Goal: Task Accomplishment & Management: Use online tool/utility

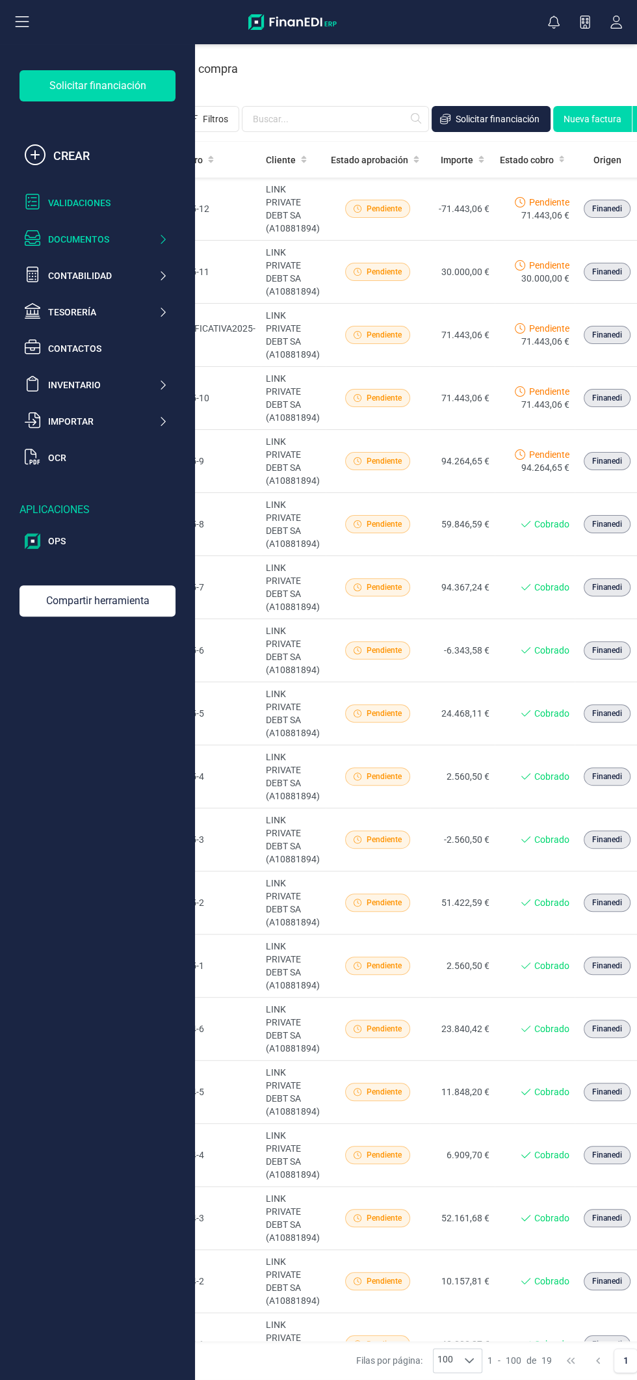
click at [125, 198] on div "Validaciones" at bounding box center [108, 202] width 120 height 13
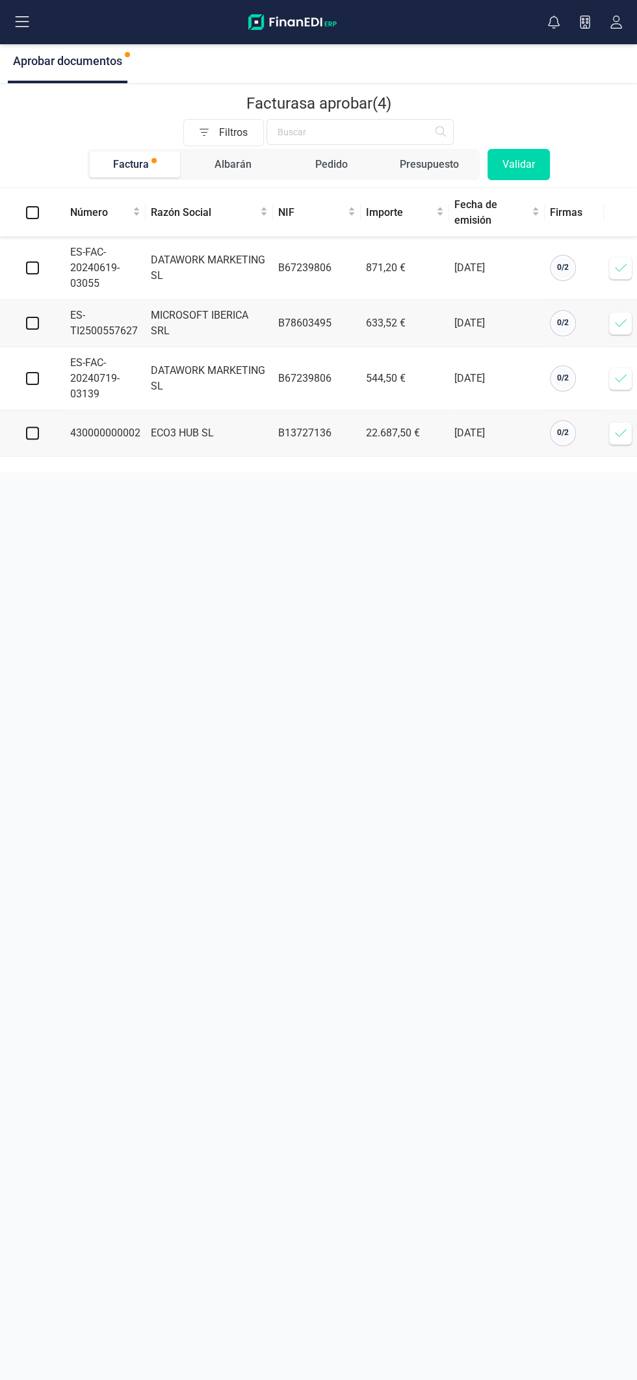
click at [622, 436] on icon at bounding box center [620, 433] width 13 height 13
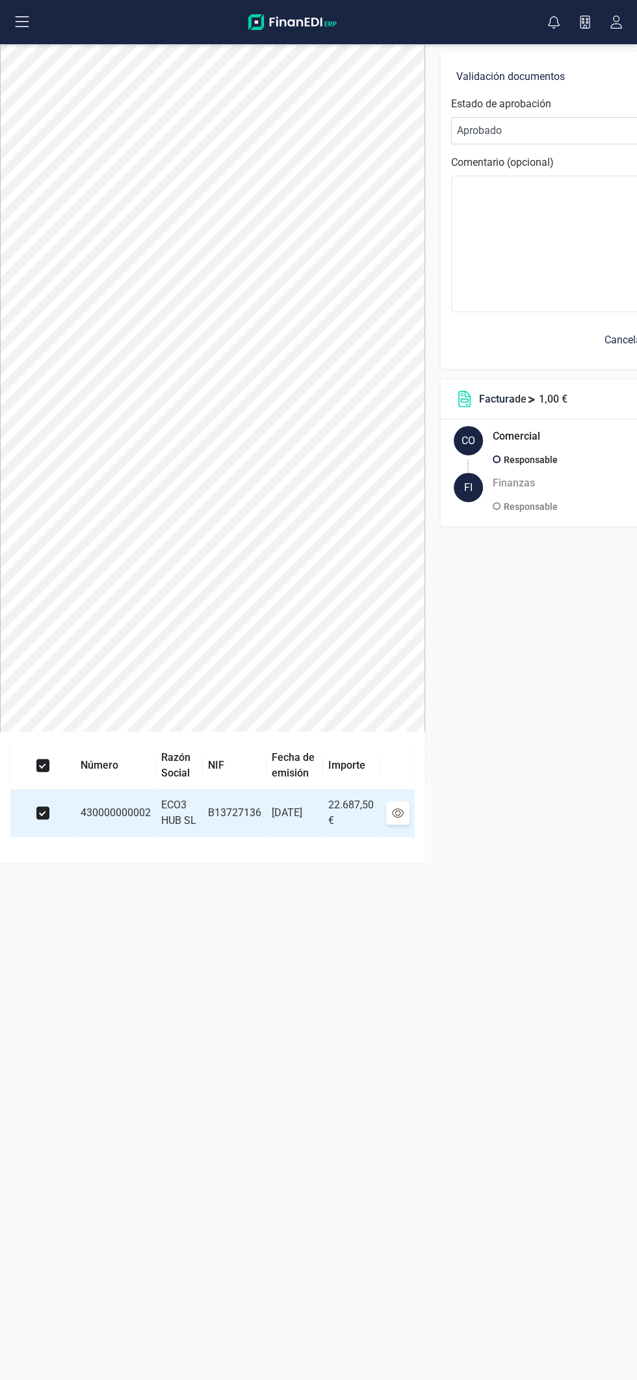
scroll to position [0, 120]
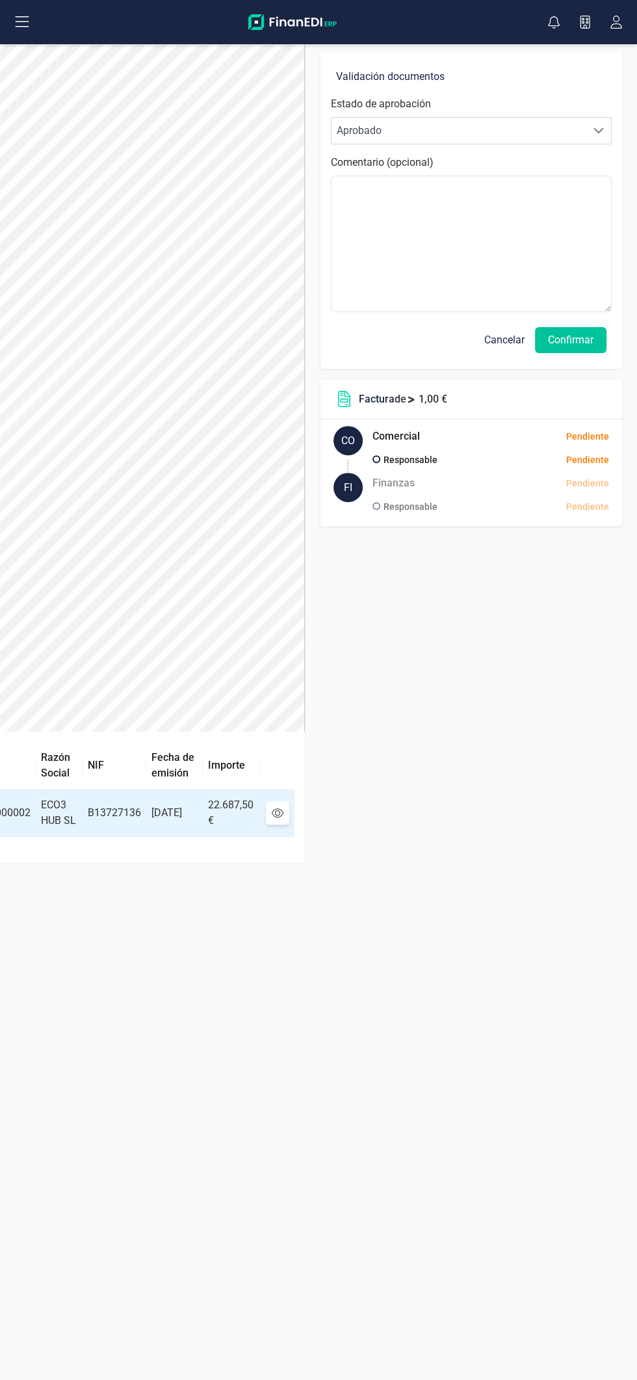
click at [581, 334] on button "Confirmar" at bounding box center [571, 340] width 72 height 26
click at [588, 328] on button "Confirmar" at bounding box center [571, 340] width 72 height 26
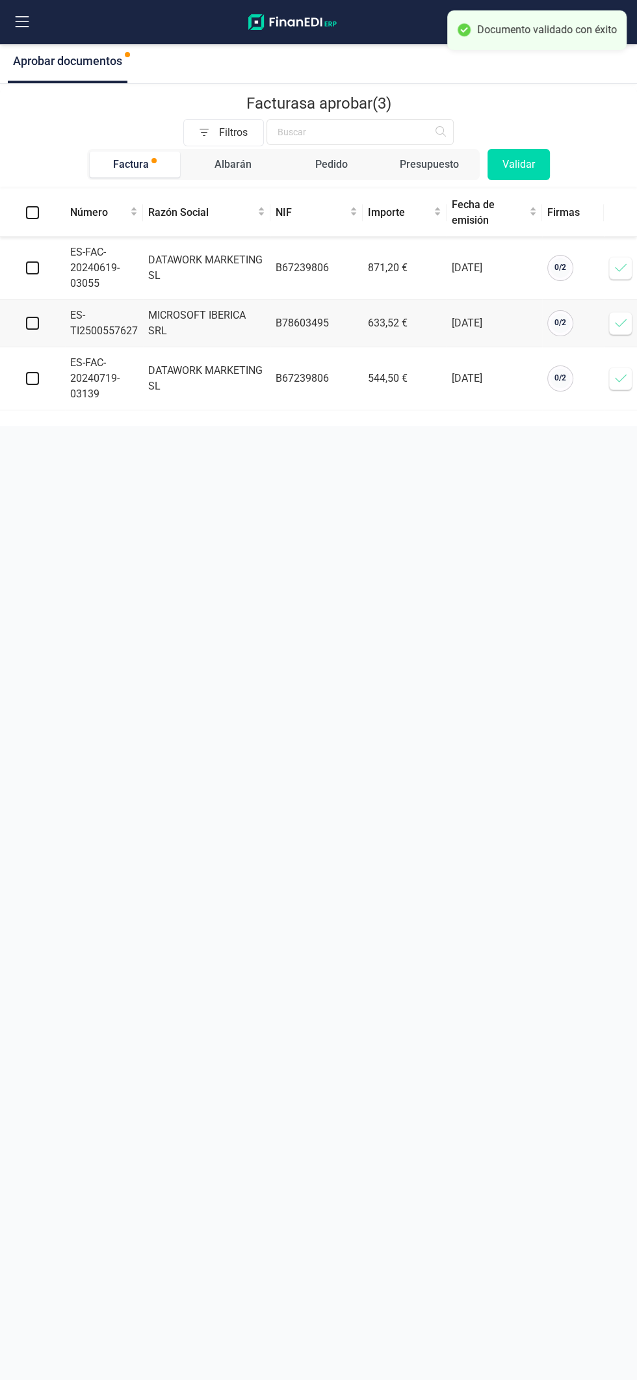
click at [22, 21] on icon at bounding box center [23, 21] width 14 height 11
click at [475, 734] on div "Aprobar documentos Facturas a aprobar (3) Filtros Factura Albarán Pedido Presup…" at bounding box center [318, 690] width 637 height 1380
